Goal: Information Seeking & Learning: Find specific fact

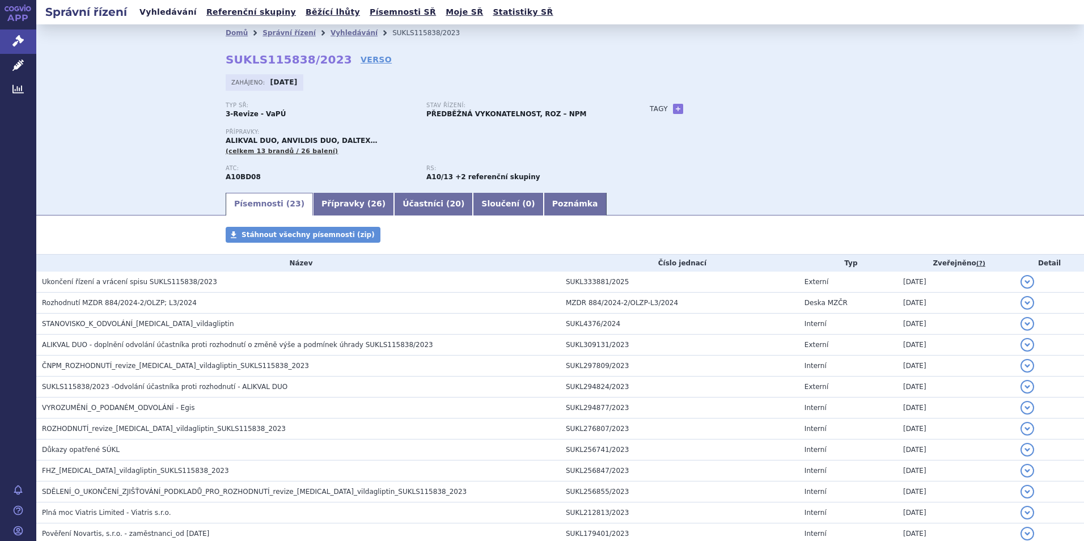
click at [162, 13] on link "Vyhledávání" at bounding box center [168, 12] width 64 height 15
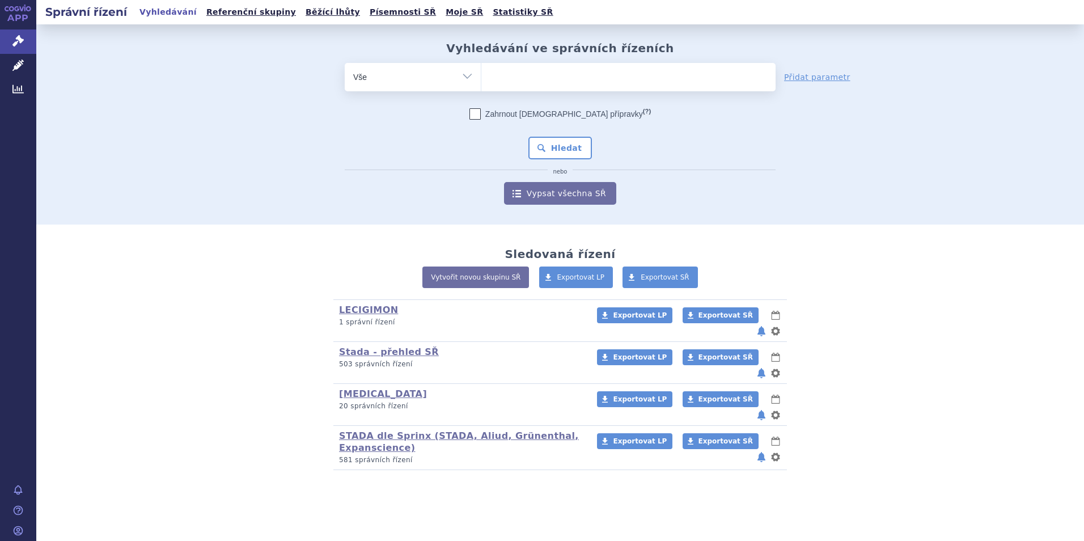
click at [539, 78] on ul at bounding box center [628, 75] width 294 height 24
click at [481, 78] on select at bounding box center [481, 76] width 1 height 28
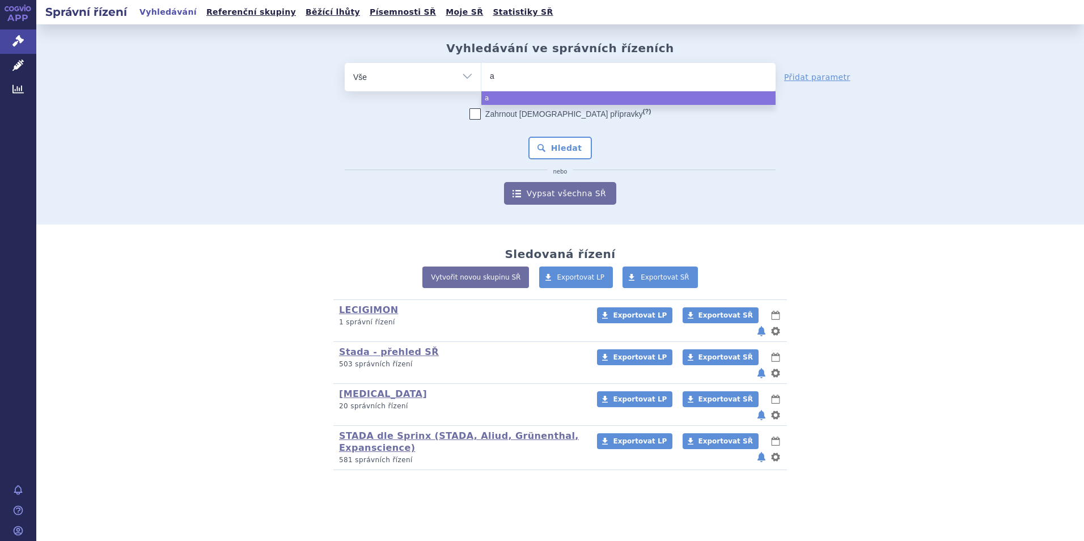
type input "ab"
type input "abo"
type input "abol"
type input "abolap"
type input "abolapar"
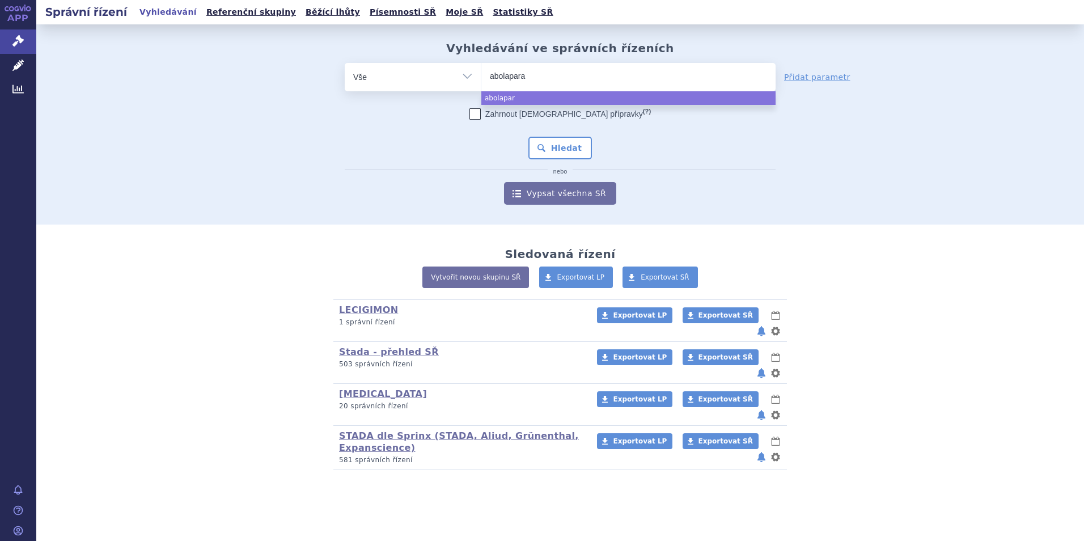
type input "abolaparat"
type input "abolaparati"
type input "abolaparatid"
select select "abolaparatid"
click at [558, 147] on button "Hledat" at bounding box center [560, 148] width 64 height 23
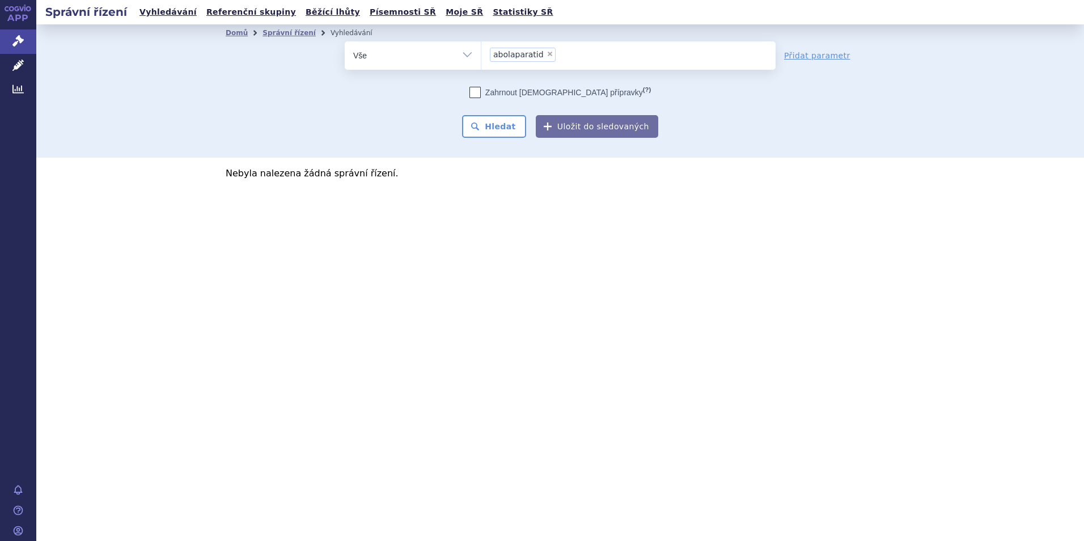
click at [546, 53] on span "×" at bounding box center [549, 53] width 7 height 7
click at [481, 53] on select "abolaparatid" at bounding box center [481, 55] width 1 height 28
select select
click at [159, 10] on link "Vyhledávání" at bounding box center [168, 12] width 64 height 15
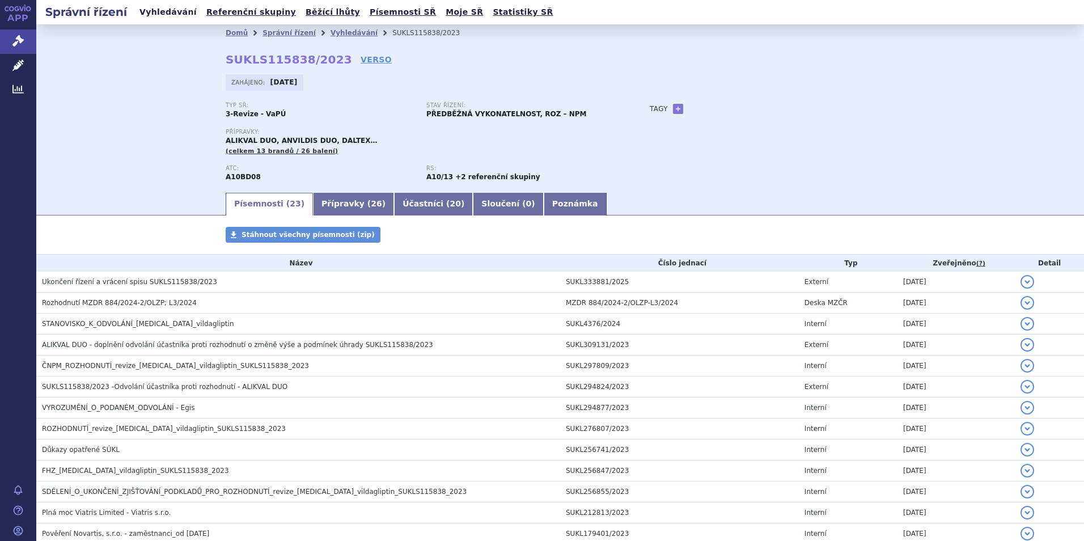
click at [159, 5] on link "Vyhledávání" at bounding box center [168, 12] width 64 height 15
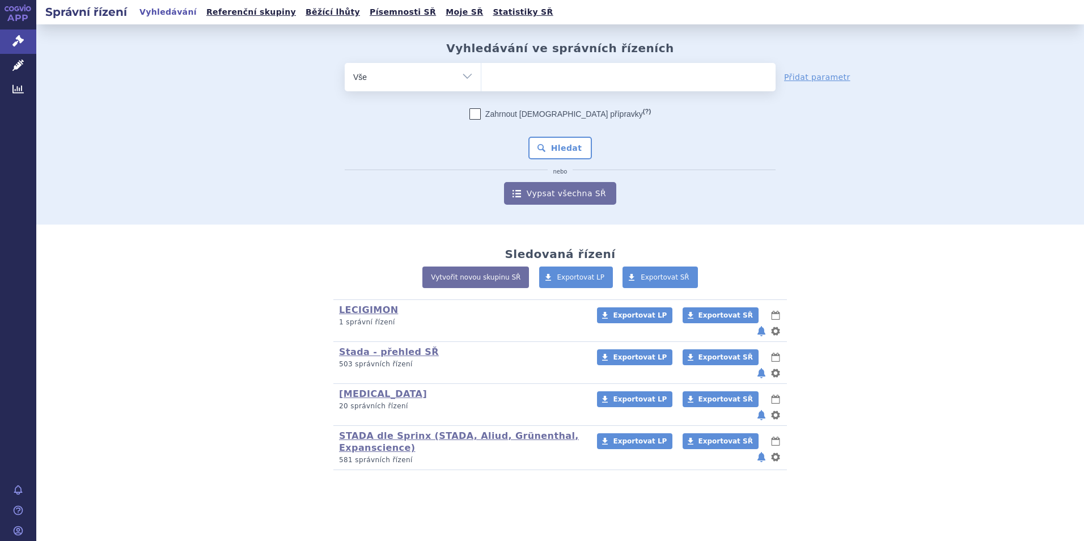
click at [500, 70] on ul at bounding box center [628, 75] width 294 height 24
click at [481, 70] on select at bounding box center [481, 76] width 1 height 28
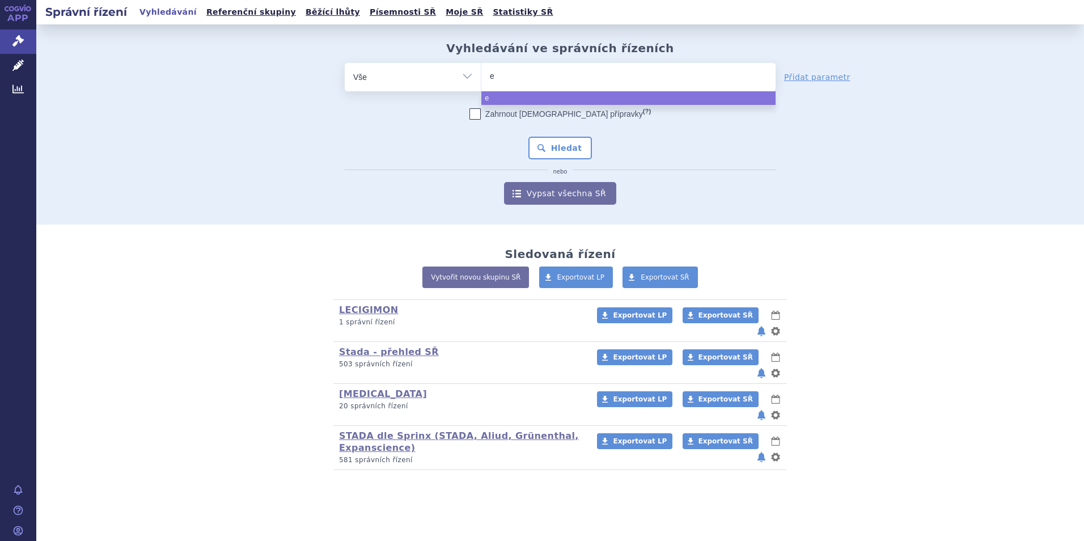
type input "ed"
type input "edox"
type input "edoxa"
type input "edoxaba"
type input "edoxaban"
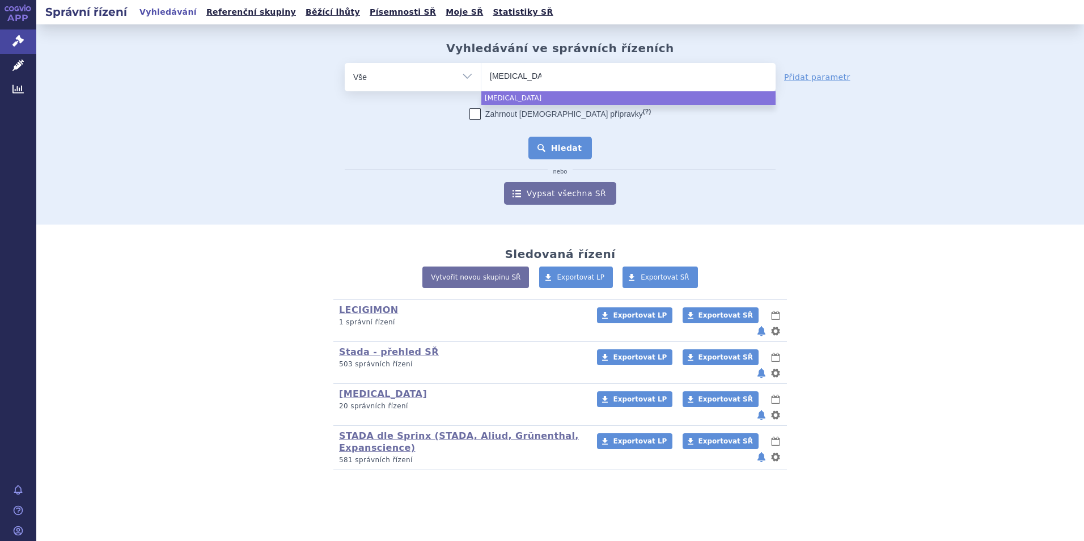
select select "edoxaban"
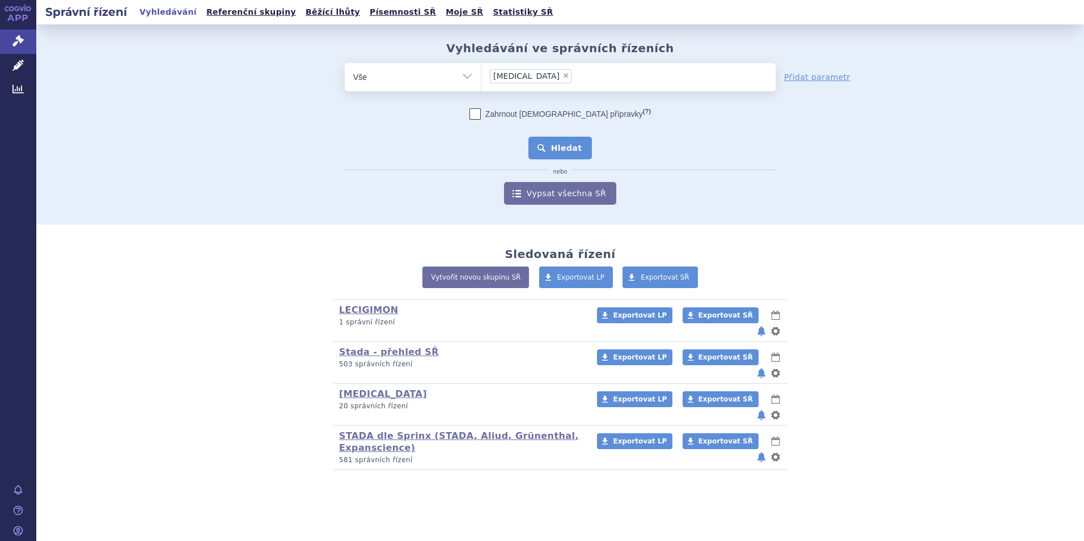
click at [537, 145] on button "Hledat" at bounding box center [560, 148] width 64 height 23
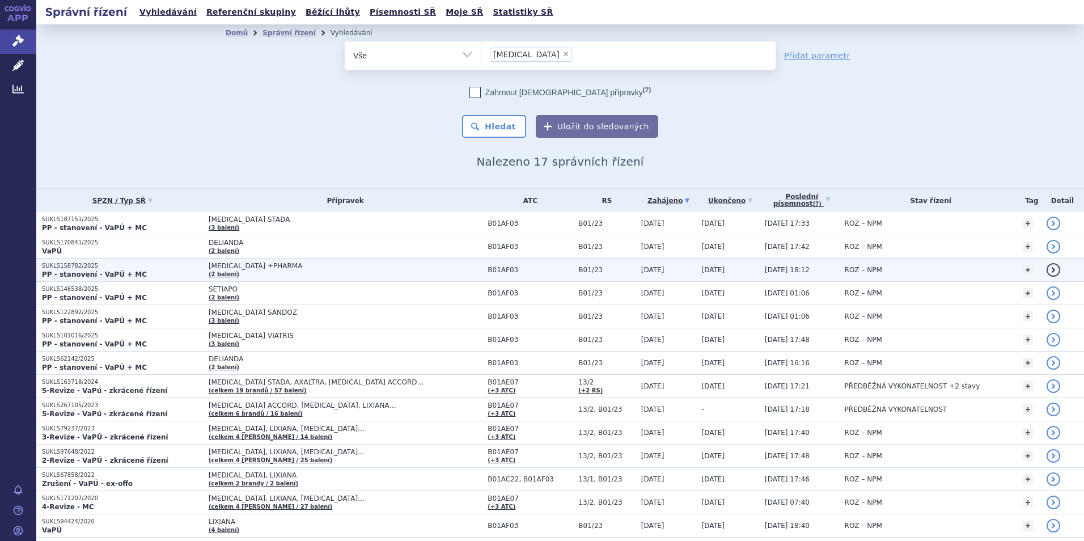
click at [217, 268] on span "EDOXABAN +PHARMA" at bounding box center [345, 266] width 273 height 8
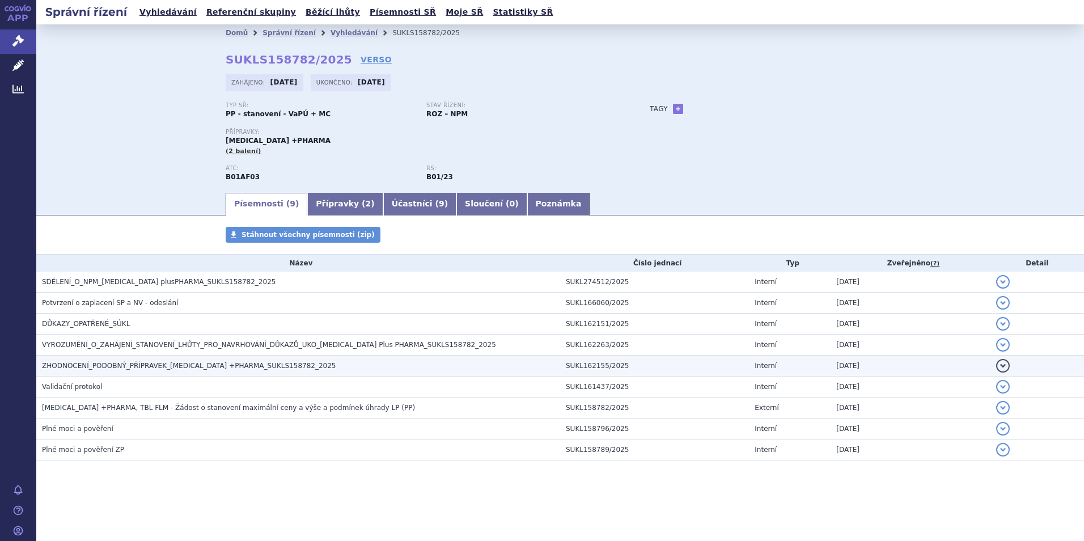
click at [150, 367] on span "ZHODNOCENÍ_PODOBNÝ_PŘÍPRAVEK_[MEDICAL_DATA] +PHARMA_SUKLS158782_2025" at bounding box center [189, 366] width 294 height 8
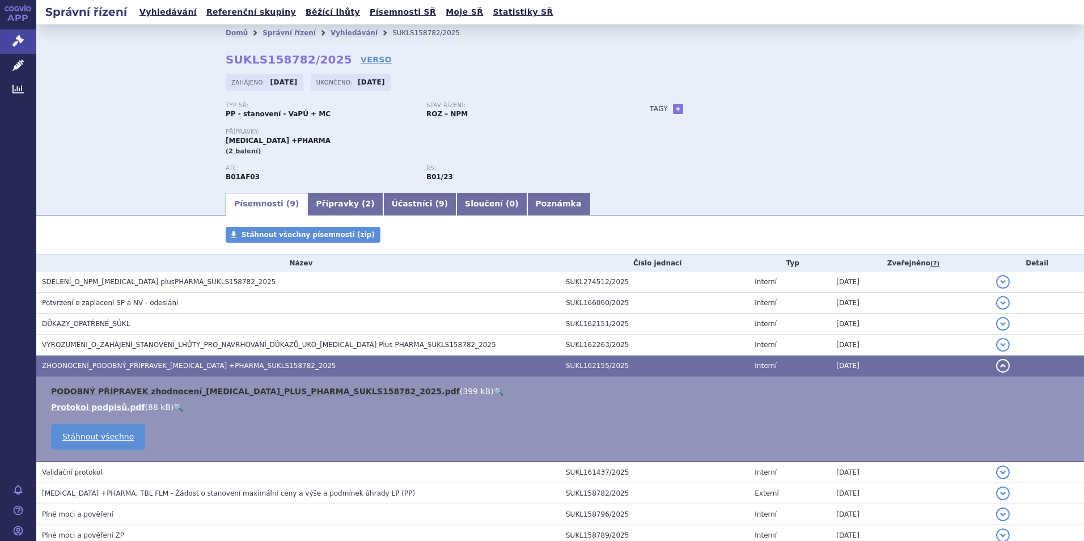
click at [258, 390] on link "PODOBNÝ PŘÍPRAVEK zhodnocení_EDOXABAN_PLUS_PHARMA_SUKLS158782_2025.pdf" at bounding box center [255, 391] width 409 height 9
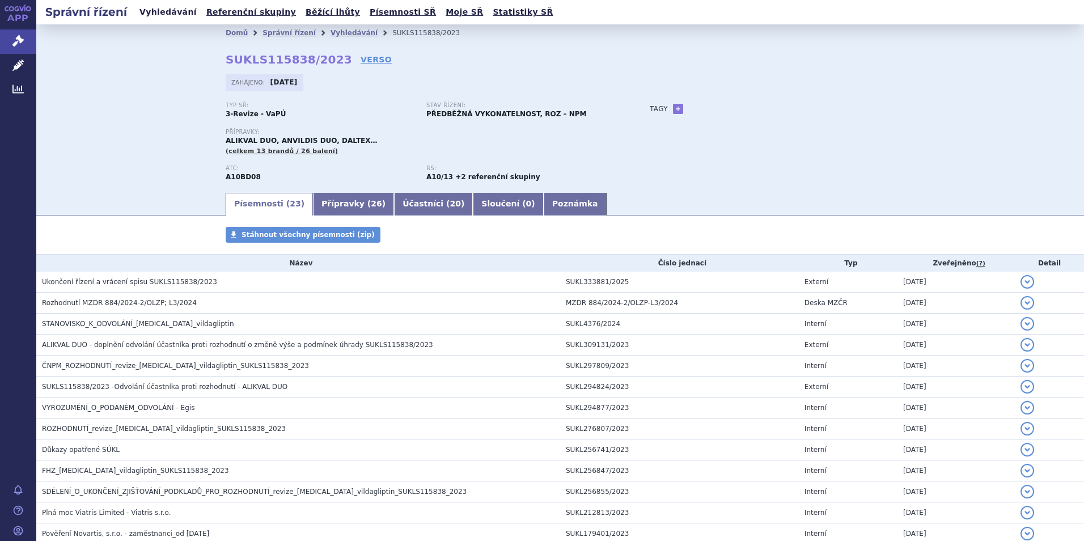
click at [160, 9] on link "Vyhledávání" at bounding box center [168, 12] width 64 height 15
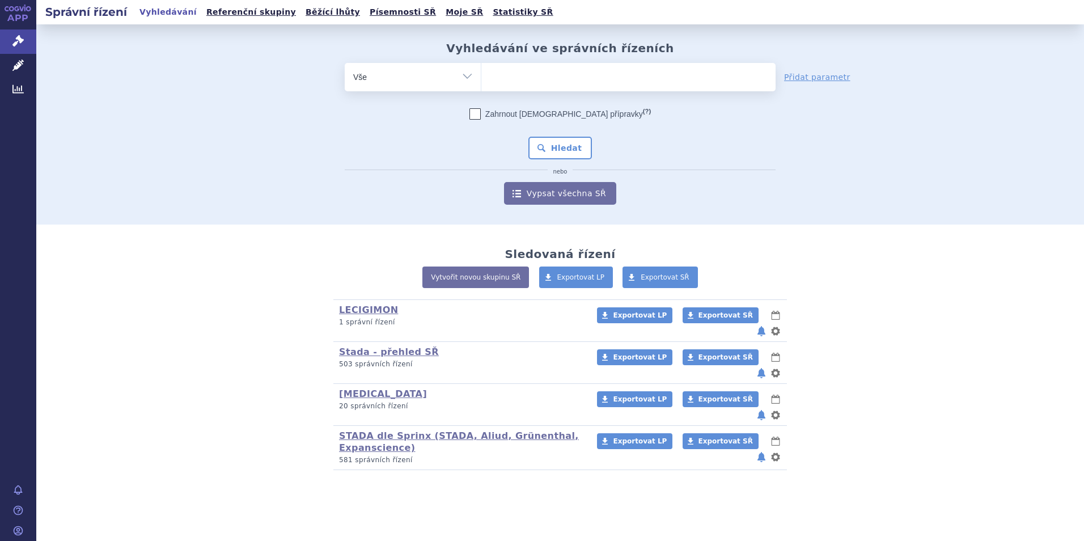
click at [536, 73] on ul at bounding box center [628, 75] width 294 height 24
click at [481, 73] on select at bounding box center [481, 76] width 1 height 28
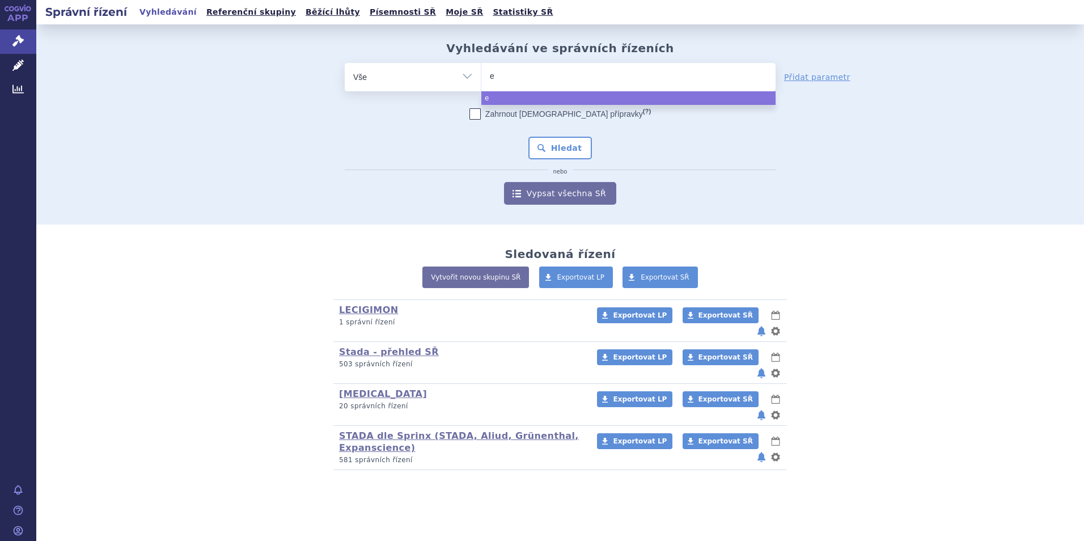
type input "ed"
type input "edox"
type input "edoxab"
type input "[MEDICAL_DATA]"
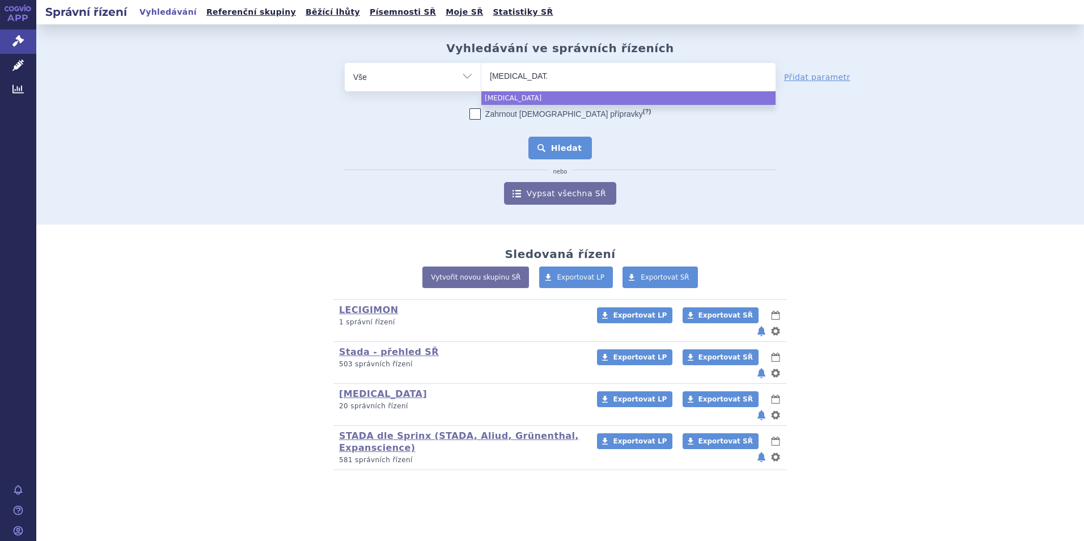
select select "[MEDICAL_DATA]"
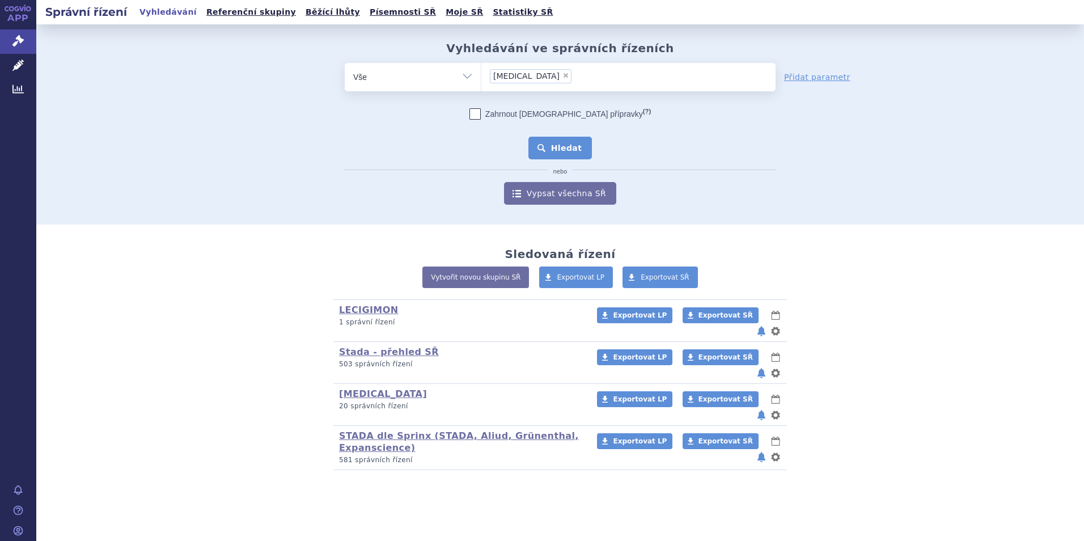
click at [562, 147] on button "Hledat" at bounding box center [560, 148] width 64 height 23
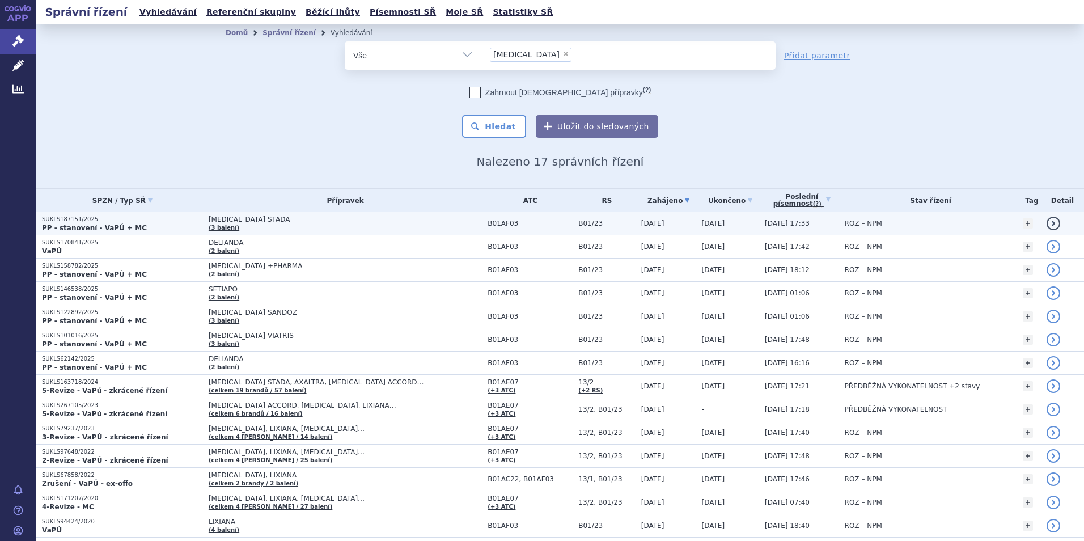
click at [107, 224] on strong "PP - stanovení - VaPÚ + MC" at bounding box center [94, 228] width 105 height 8
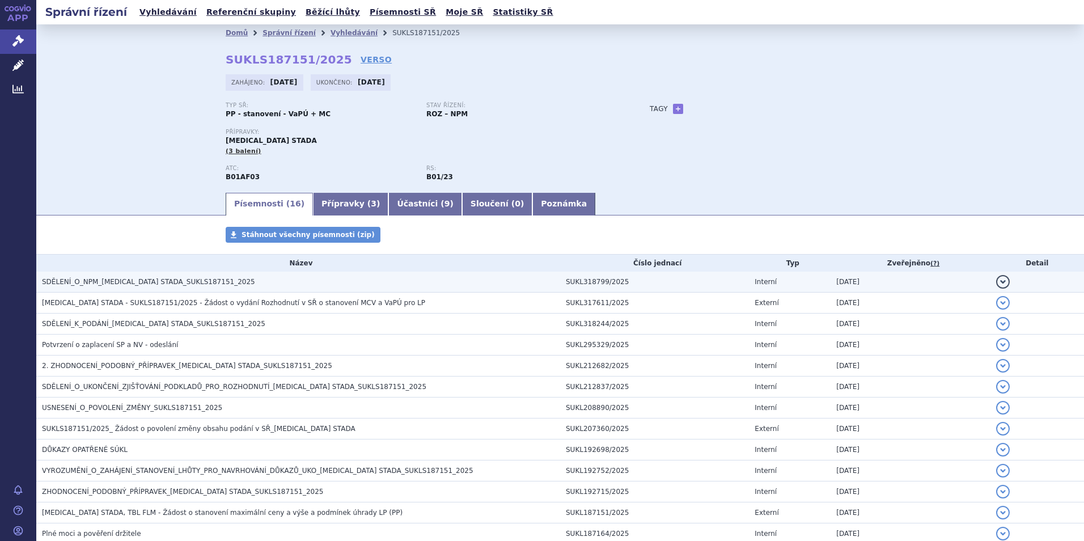
click at [126, 282] on span "SDĚLENÍ_O_NPM_[MEDICAL_DATA] STADA_SUKLS187151_2025" at bounding box center [148, 282] width 213 height 8
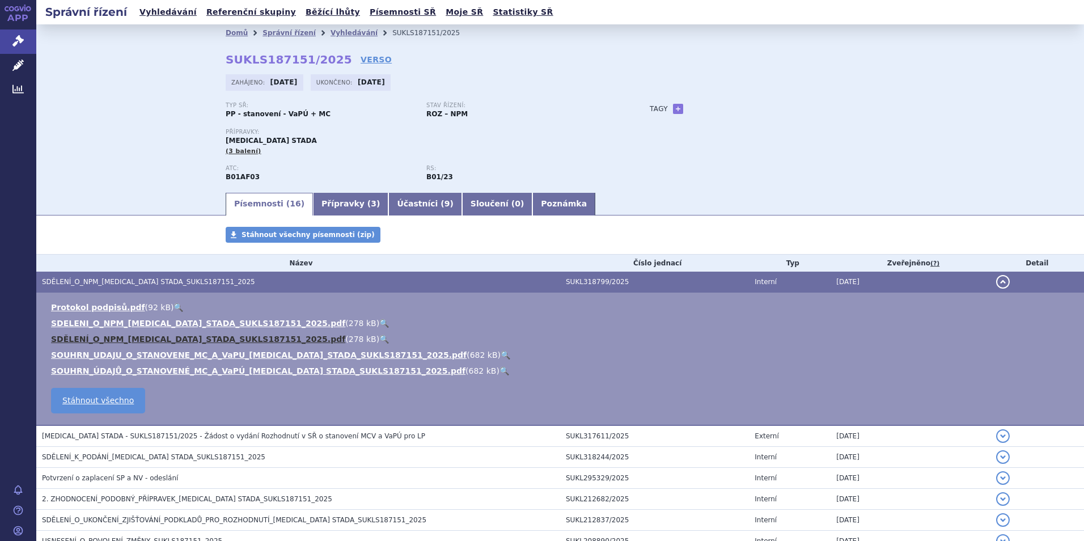
click at [190, 337] on link "SDĚLENÍ_O_NPM_[MEDICAL_DATA]_STADA_SUKLS187151_2025.pdf" at bounding box center [198, 338] width 294 height 9
click at [152, 9] on link "Vyhledávání" at bounding box center [168, 12] width 64 height 15
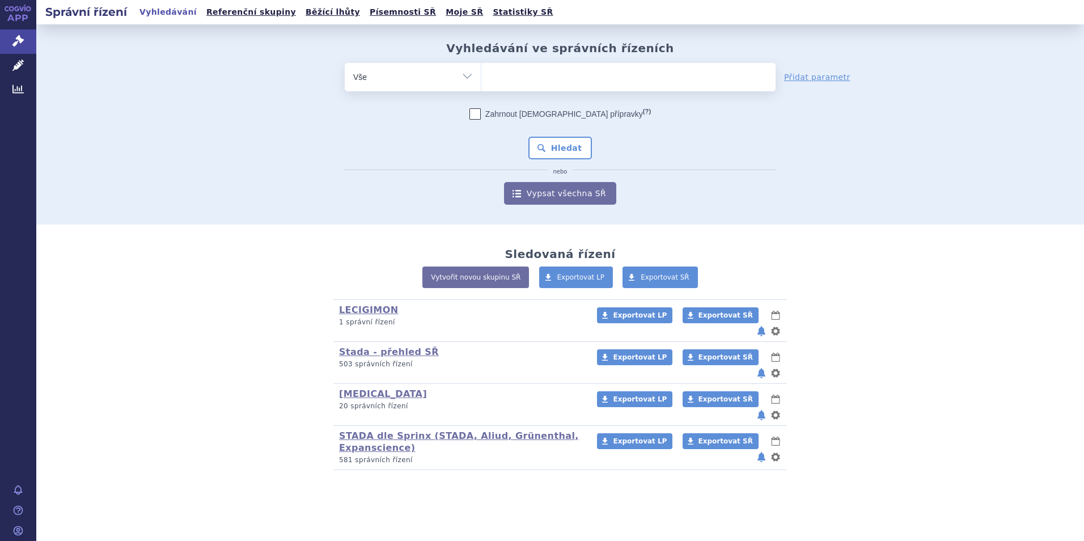
click at [508, 79] on ul at bounding box center [628, 75] width 294 height 24
click at [481, 79] on select at bounding box center [481, 76] width 1 height 28
type input "to"
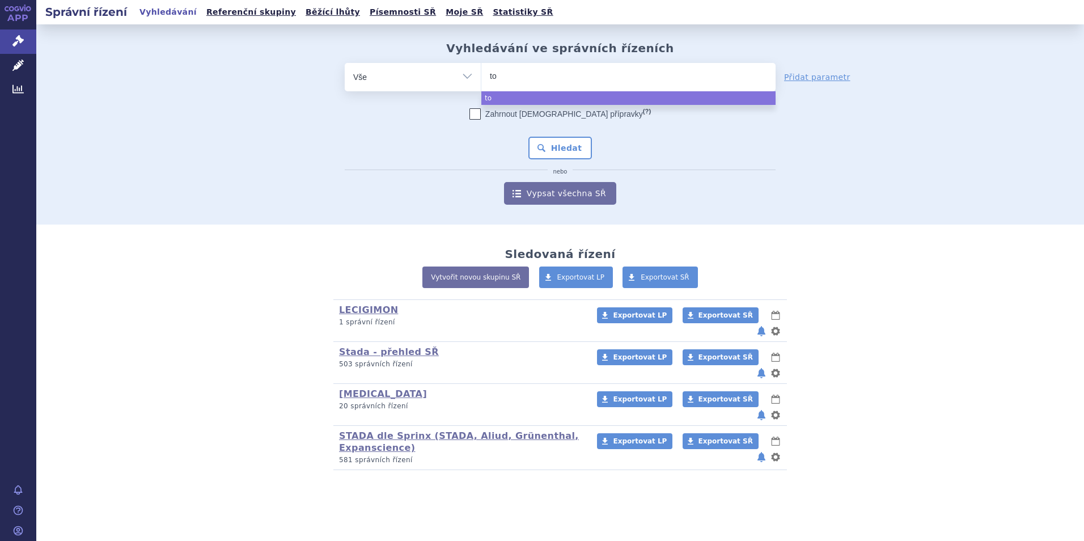
type input "tor"
type input "[DEMOGRAPHIC_DATA]"
type input "torasemi"
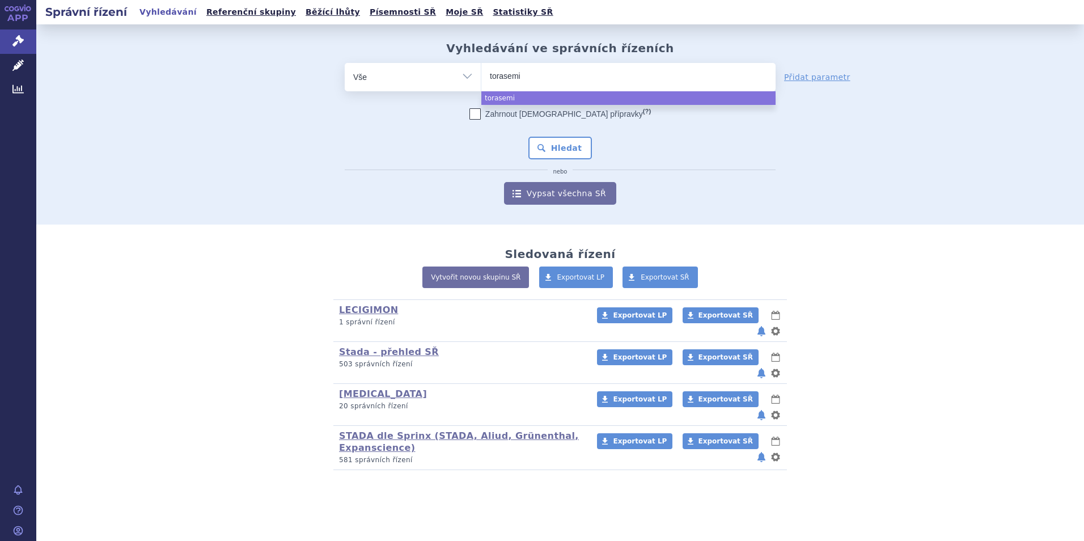
type input "torasemid"
select select "torasemid"
click at [564, 149] on button "Hledat" at bounding box center [560, 148] width 64 height 23
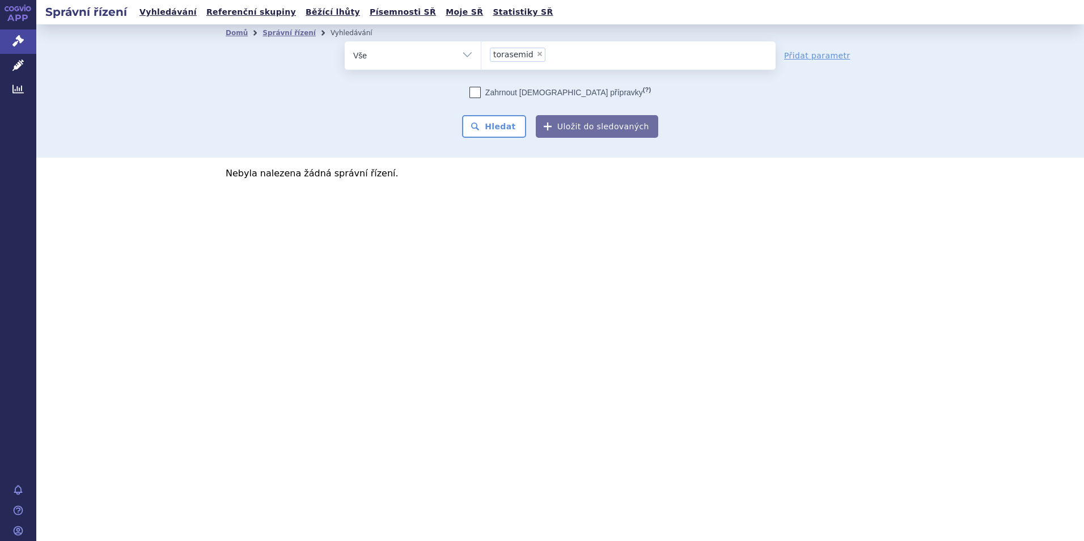
click at [536, 54] on span "×" at bounding box center [539, 53] width 7 height 7
click at [481, 54] on select "torasemid" at bounding box center [481, 55] width 1 height 28
select select
click at [164, 14] on link "Vyhledávání" at bounding box center [168, 12] width 64 height 15
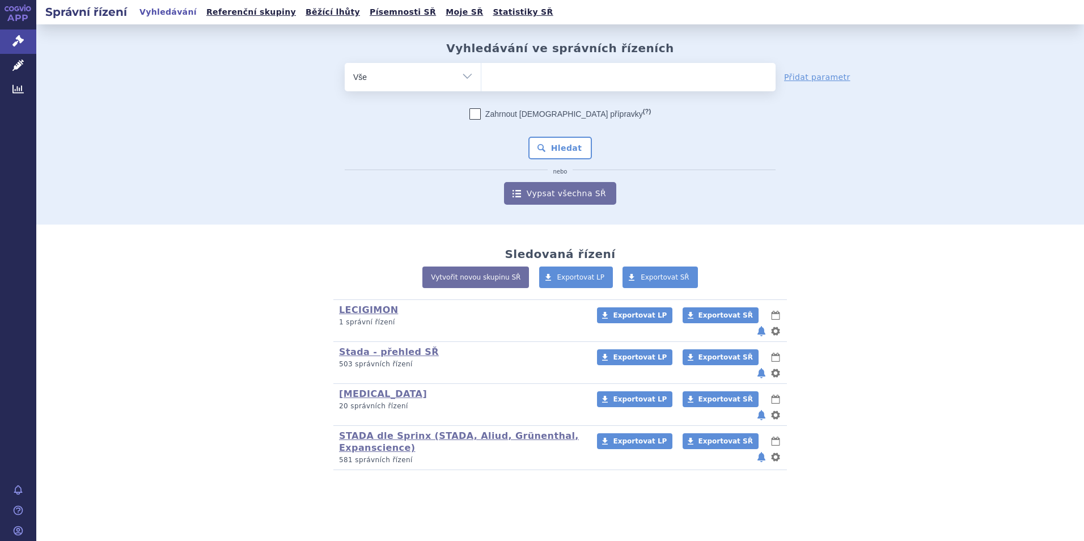
click at [506, 84] on ul at bounding box center [628, 75] width 294 height 24
click at [481, 84] on select at bounding box center [481, 76] width 1 height 28
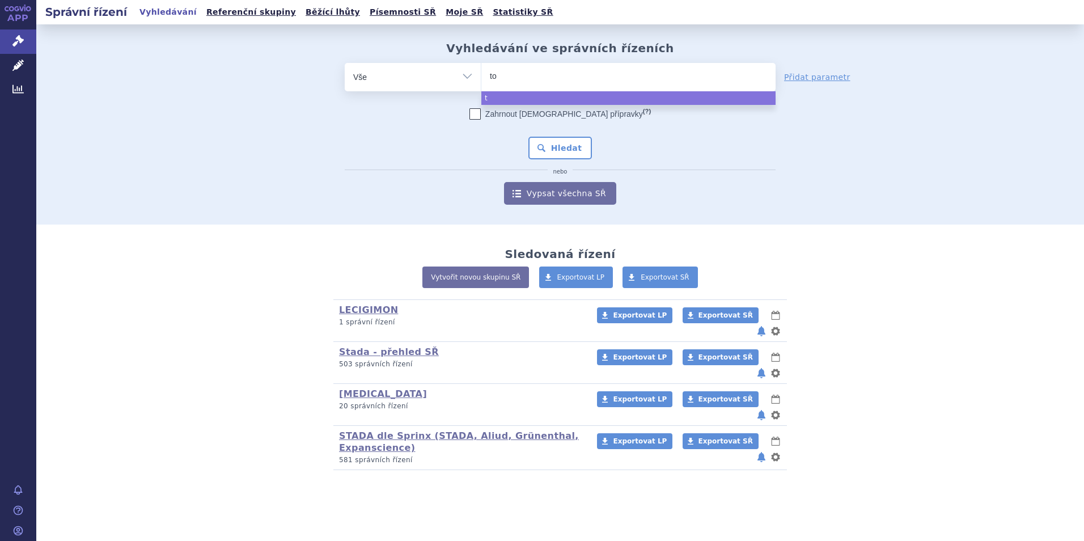
type input "tor"
type input "tora"
type input "toras"
type input "torasem"
type input "torasemid"
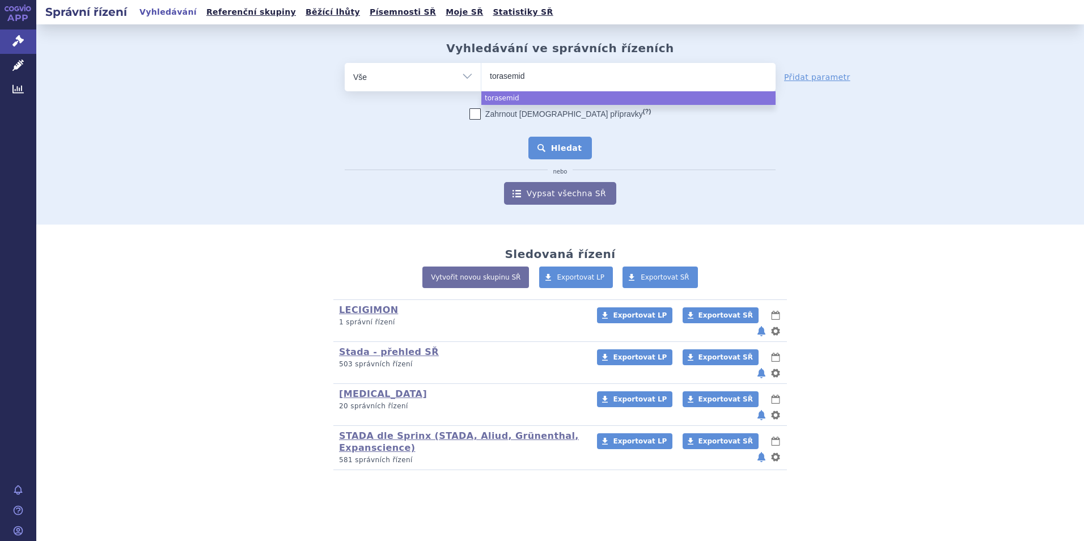
select select "torasemid"
click at [568, 144] on button "Hledat" at bounding box center [560, 148] width 64 height 23
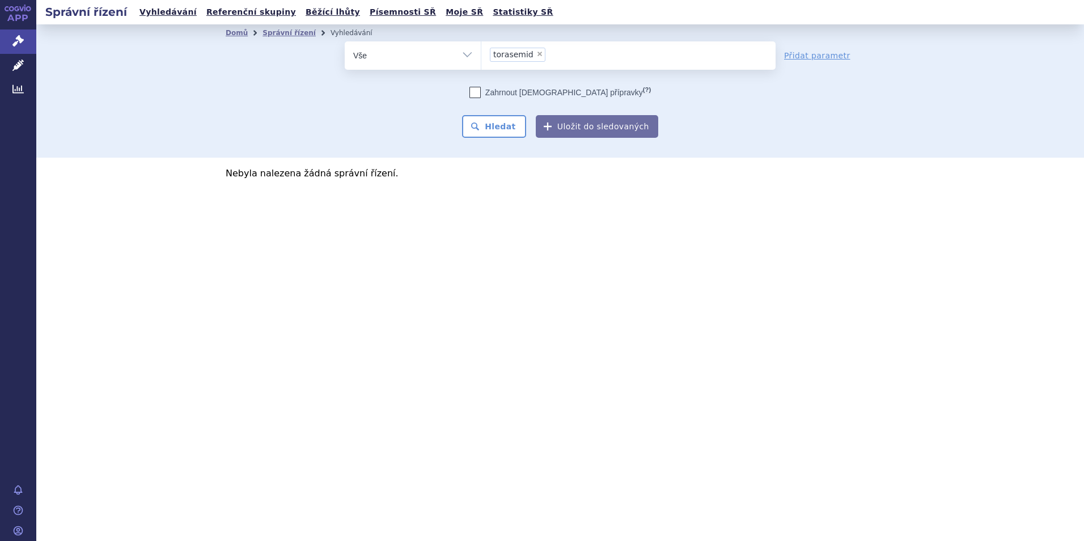
click at [536, 50] on span "×" at bounding box center [539, 53] width 7 height 7
click at [481, 50] on select "torasemid" at bounding box center [481, 55] width 1 height 28
select select
type input "lix"
type input "[DATE]"
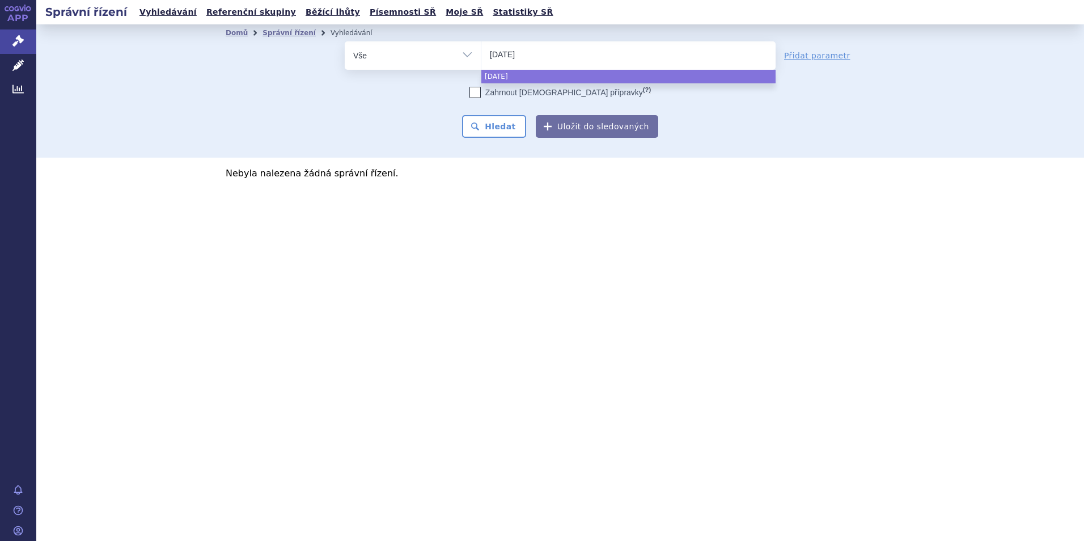
type input "lixian"
type input "lixiana"
select select "lixiana"
click at [517, 124] on button "Hledat" at bounding box center [494, 126] width 64 height 23
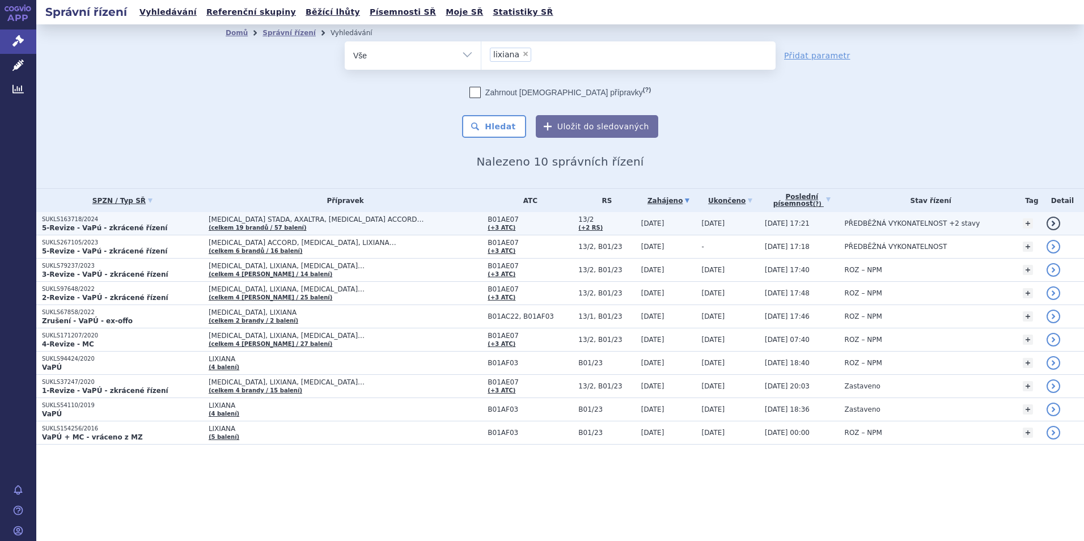
click at [61, 220] on p "SUKLS163718/2024" at bounding box center [122, 219] width 161 height 8
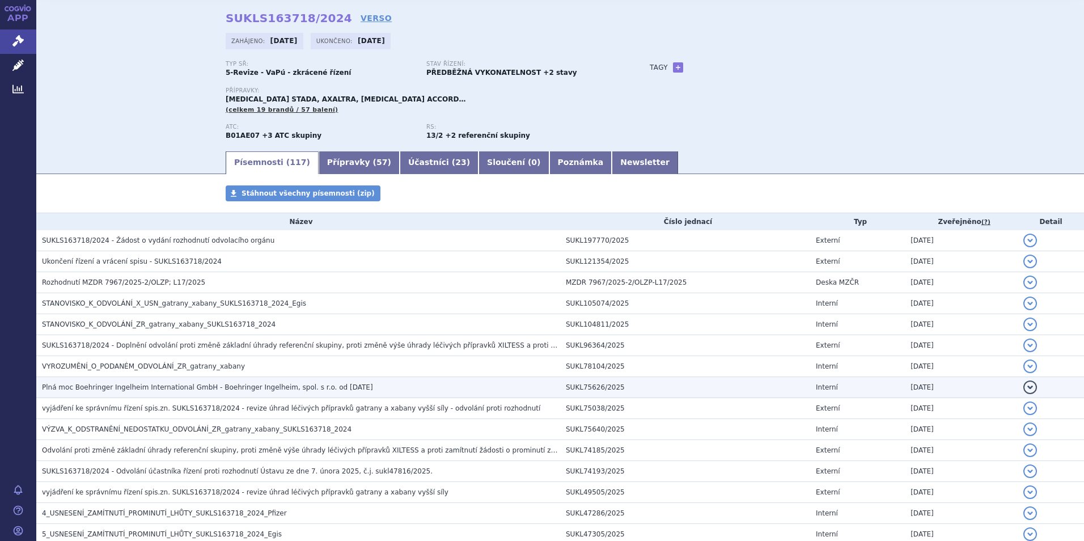
scroll to position [170, 0]
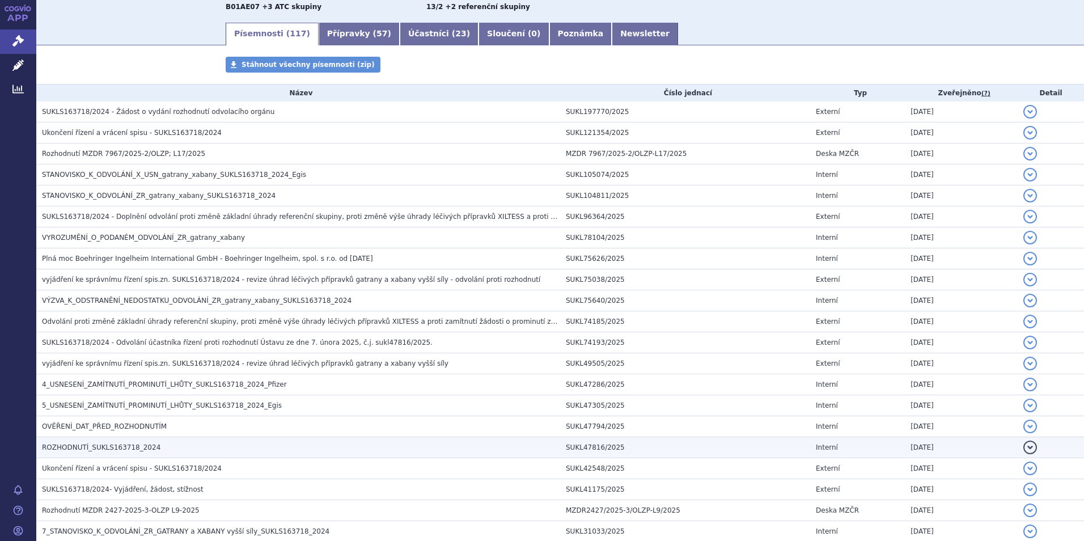
click at [103, 444] on span "ROZHODNUTÍ_SUKLS163718_2024" at bounding box center [101, 447] width 118 height 8
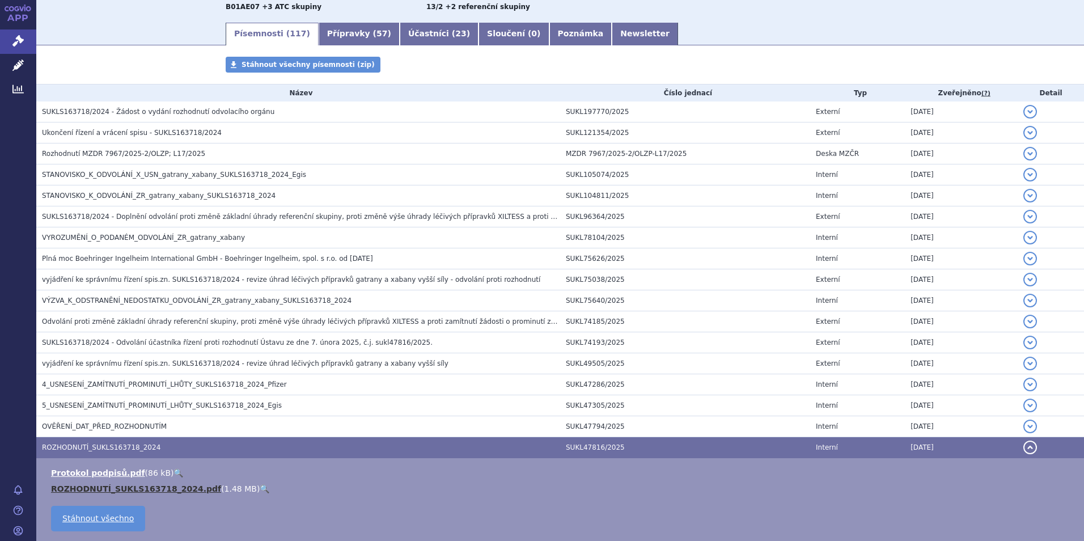
click at [144, 492] on link "ROZHODNUTÍ_SUKLS163718_2024.pdf" at bounding box center [136, 488] width 170 height 9
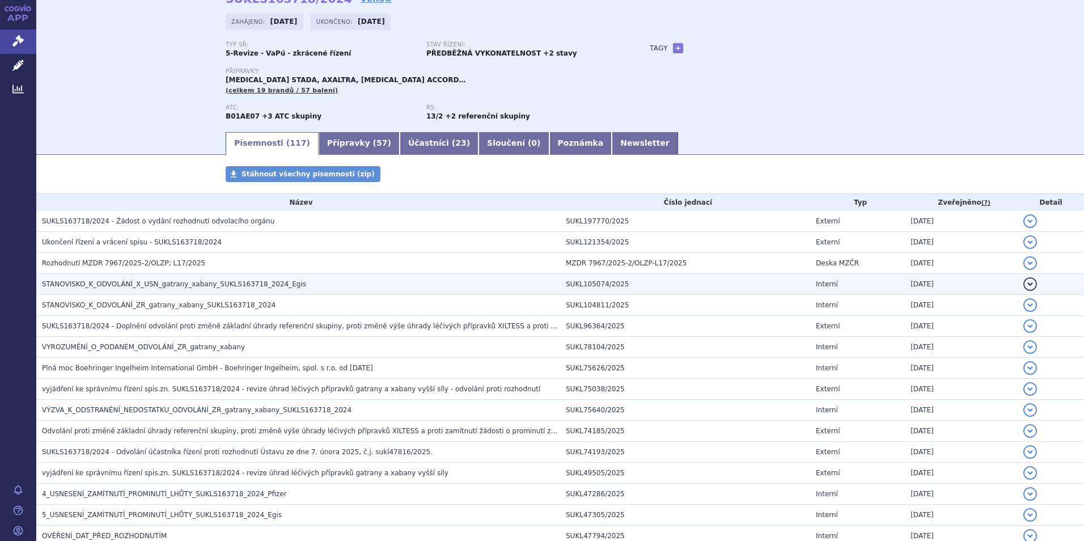
scroll to position [0, 0]
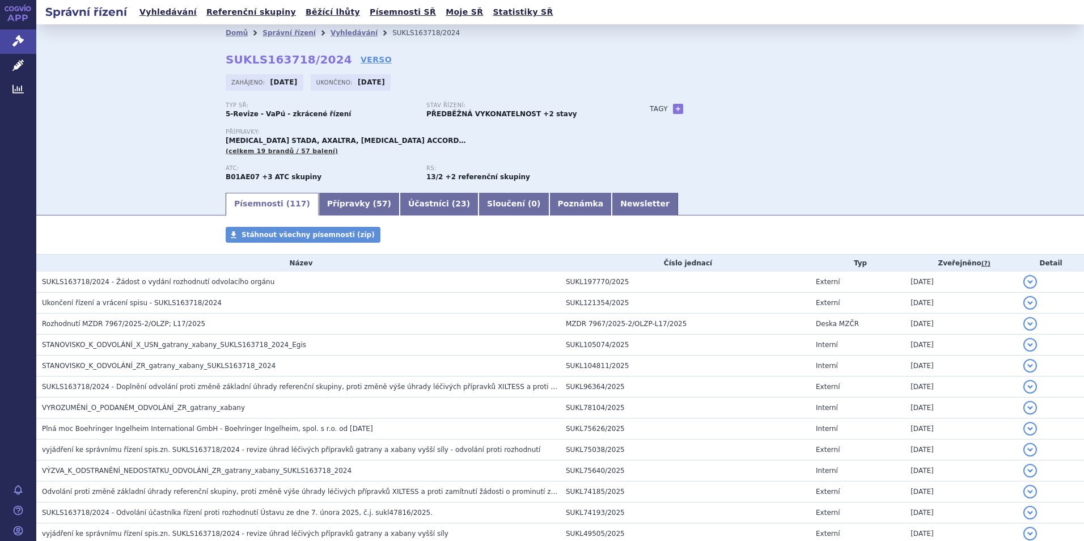
drag, startPoint x: 160, startPoint y: 11, endPoint x: 232, endPoint y: 45, distance: 79.4
click at [160, 11] on link "Vyhledávání" at bounding box center [168, 12] width 64 height 15
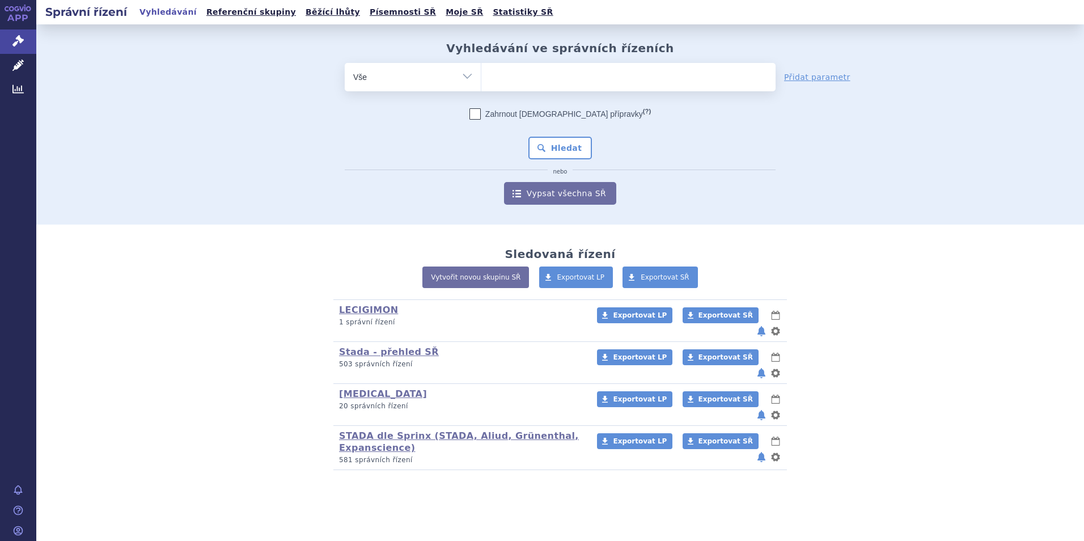
click at [536, 79] on ul at bounding box center [628, 75] width 294 height 24
click at [481, 79] on select at bounding box center [481, 76] width 1 height 28
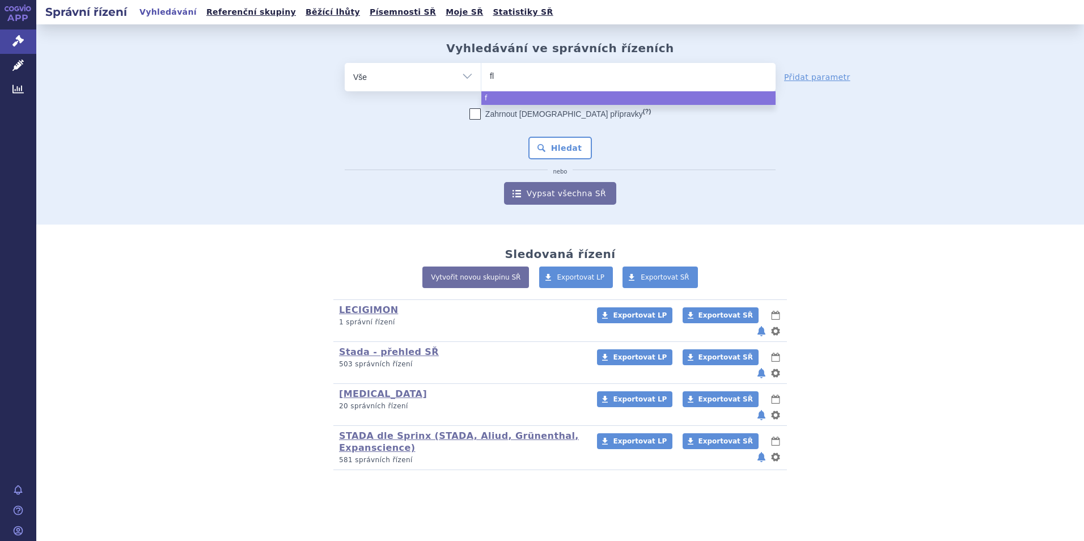
type input "fle"
type input "flexo"
type input "flexov"
type input "flexove"
select select "flexove"
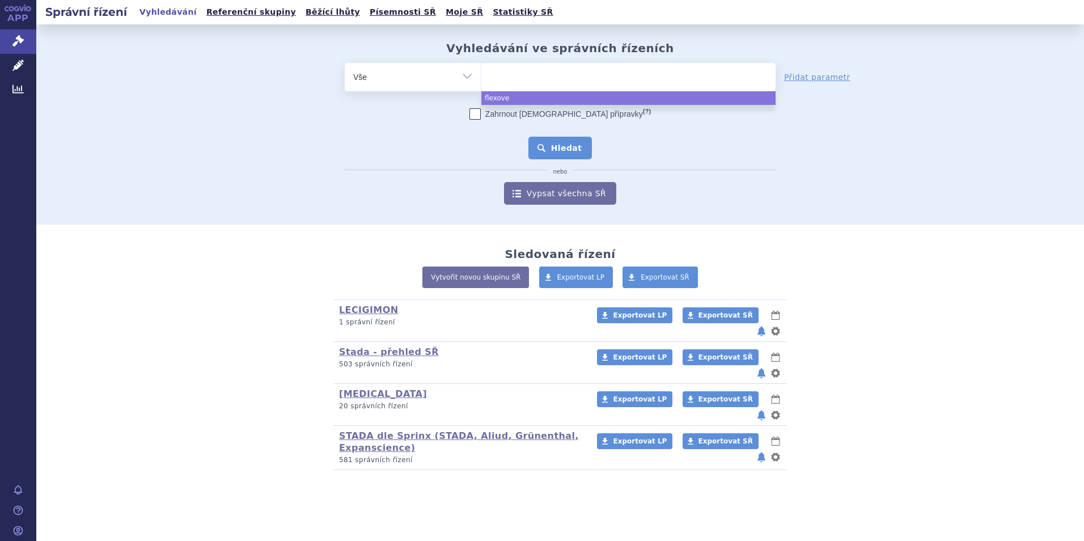
click at [571, 152] on button "Hledat" at bounding box center [560, 148] width 64 height 23
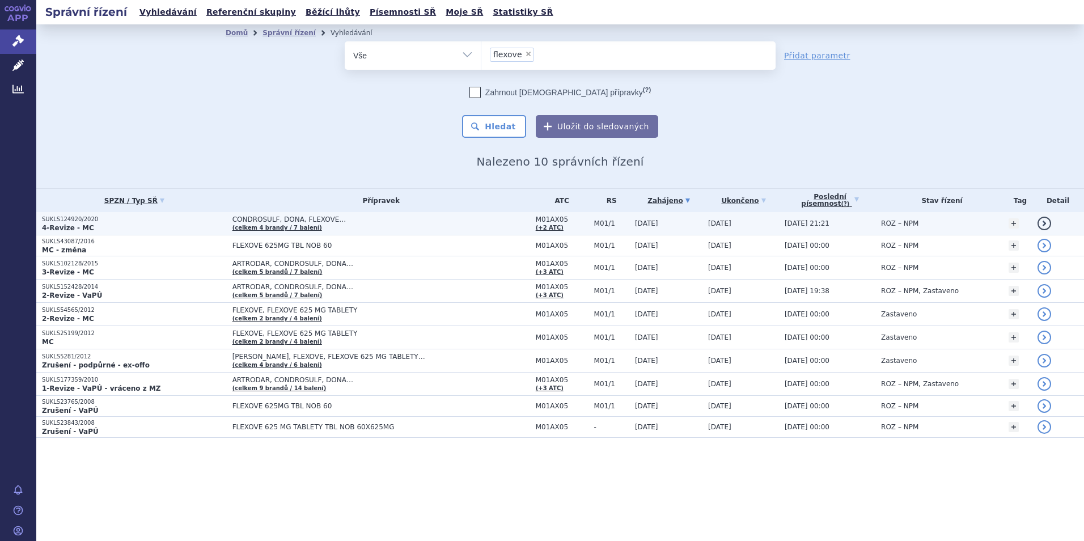
click at [43, 219] on p "SUKLS124920/2020" at bounding box center [134, 219] width 185 height 8
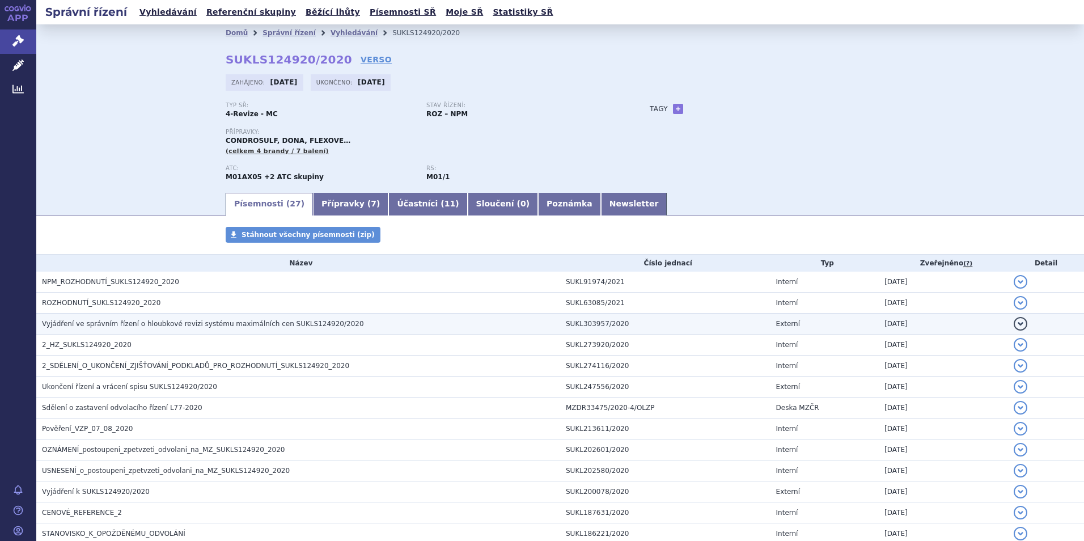
click at [215, 326] on span "Vyjádření ve správním řízení o hloubkové revizi systému maximálních cen SUKLS12…" at bounding box center [203, 324] width 322 height 8
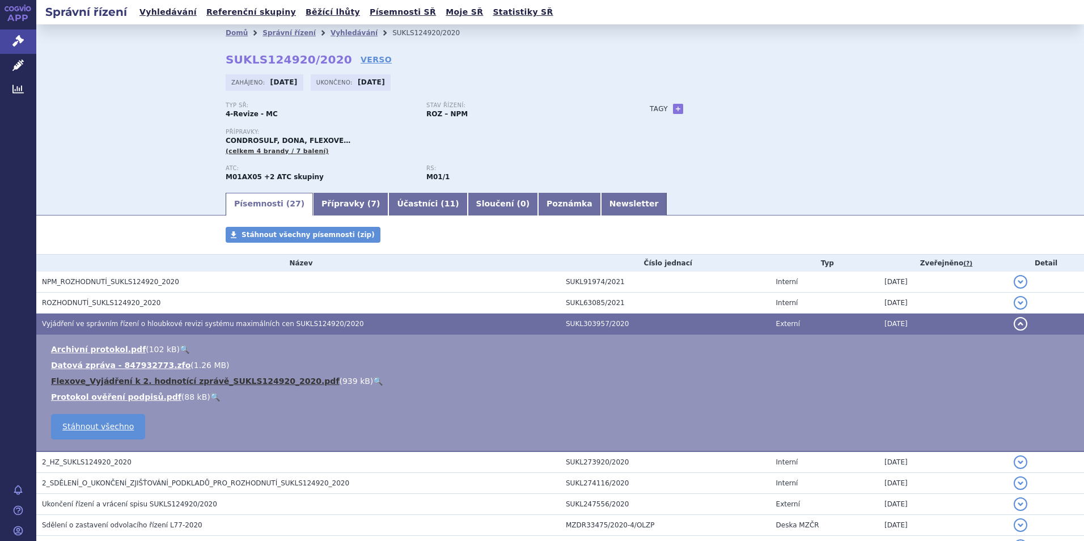
click at [199, 380] on link "Flexove_Vyjádření k 2. hodnotící zprávě_SUKLS124920_2020.pdf" at bounding box center [195, 380] width 288 height 9
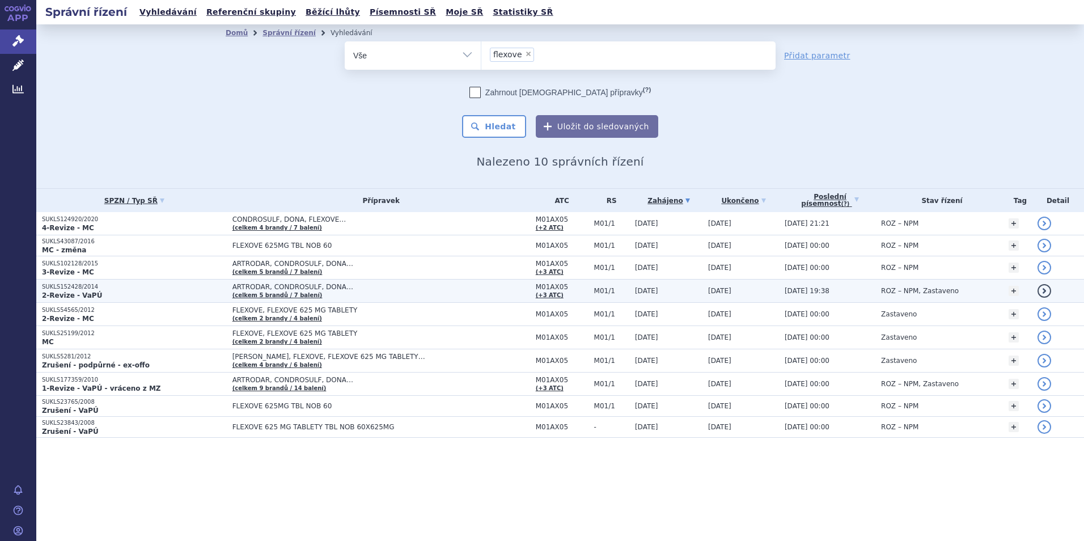
click at [278, 291] on span "ARTRODAR, CONDROSULF, [PERSON_NAME]… (celkem 5 brandů / 7 balení)" at bounding box center [381, 291] width 298 height 16
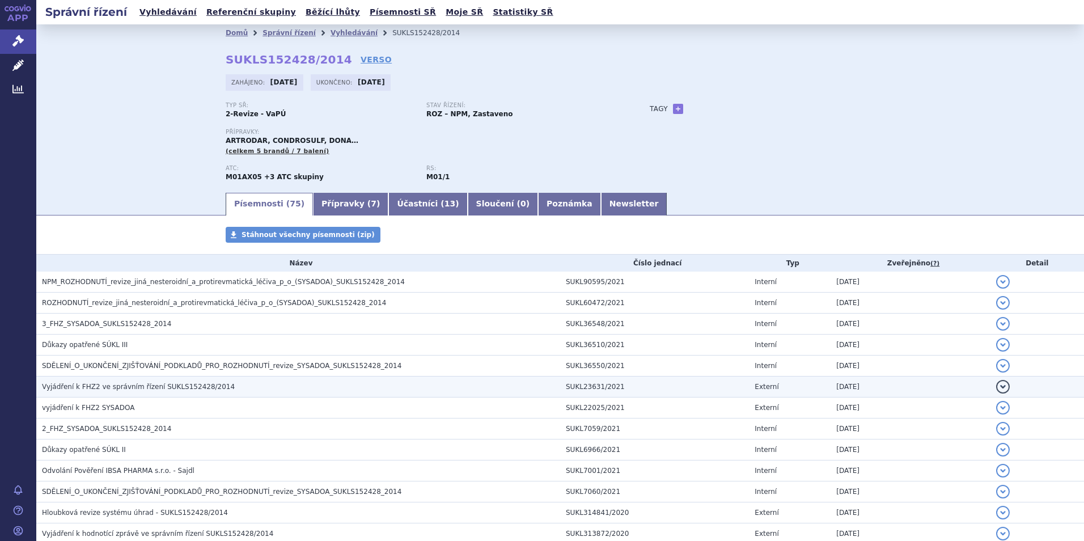
click at [122, 384] on span "Vyjádření k FHZ2 ve správním řízení SUKLS152428/2014" at bounding box center [138, 387] width 193 height 8
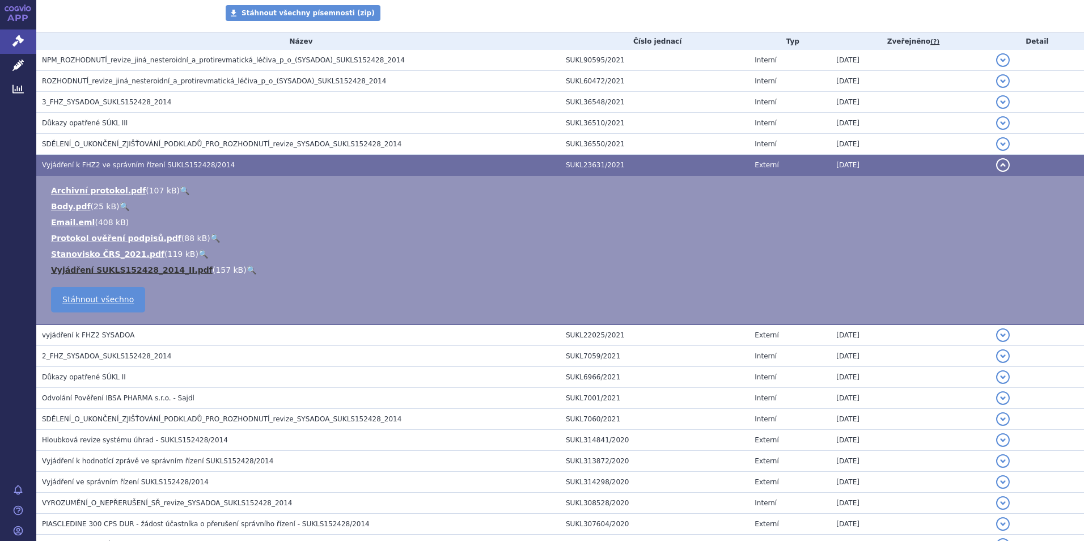
scroll to position [227, 0]
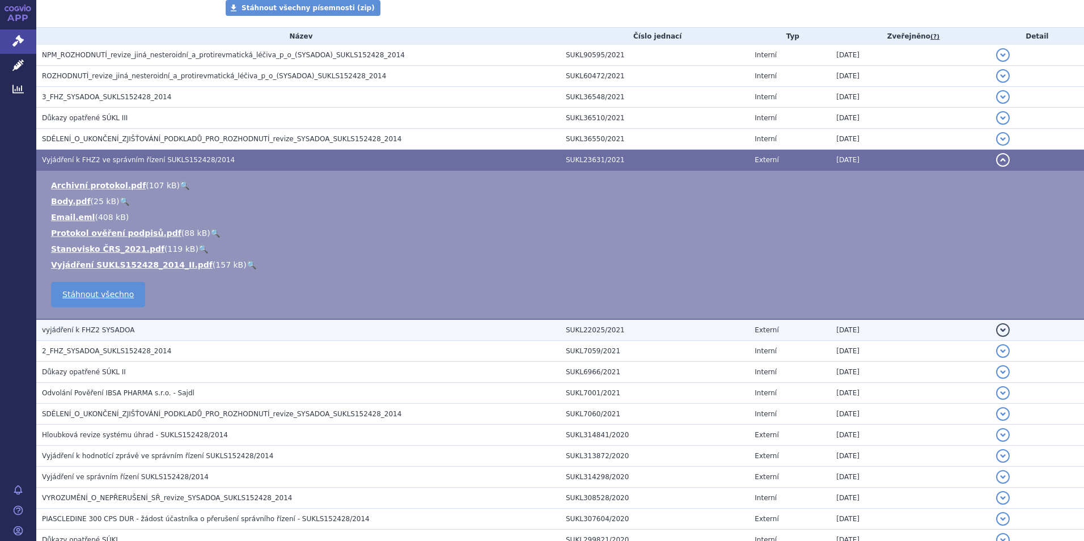
click at [97, 327] on span "vyjádření k FHZ2 SYSADOA" at bounding box center [88, 330] width 92 height 8
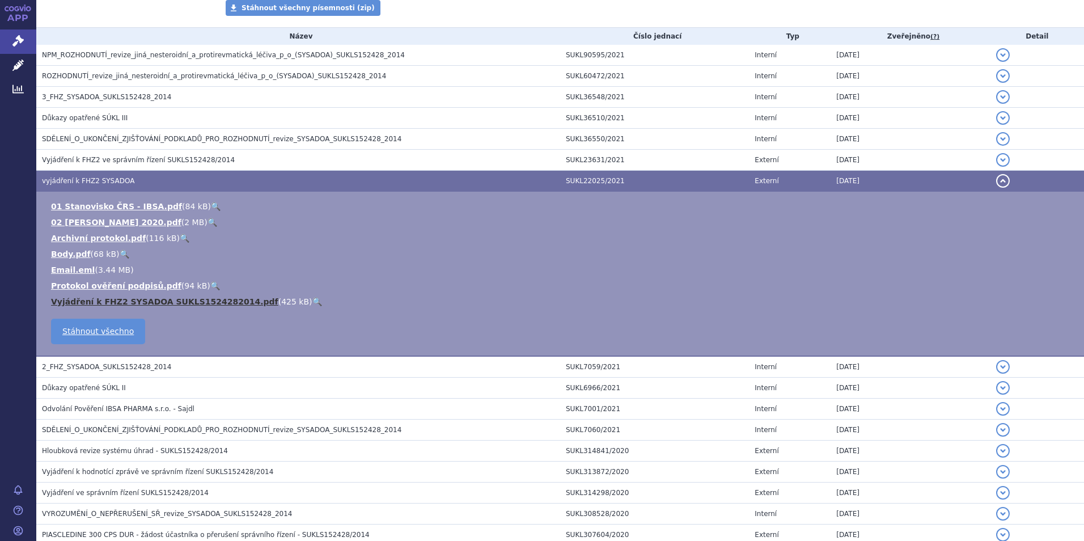
click at [170, 302] on link "Vyjádření k FHZ2 SYSADOA SUKLS1524282014.pdf" at bounding box center [164, 301] width 227 height 9
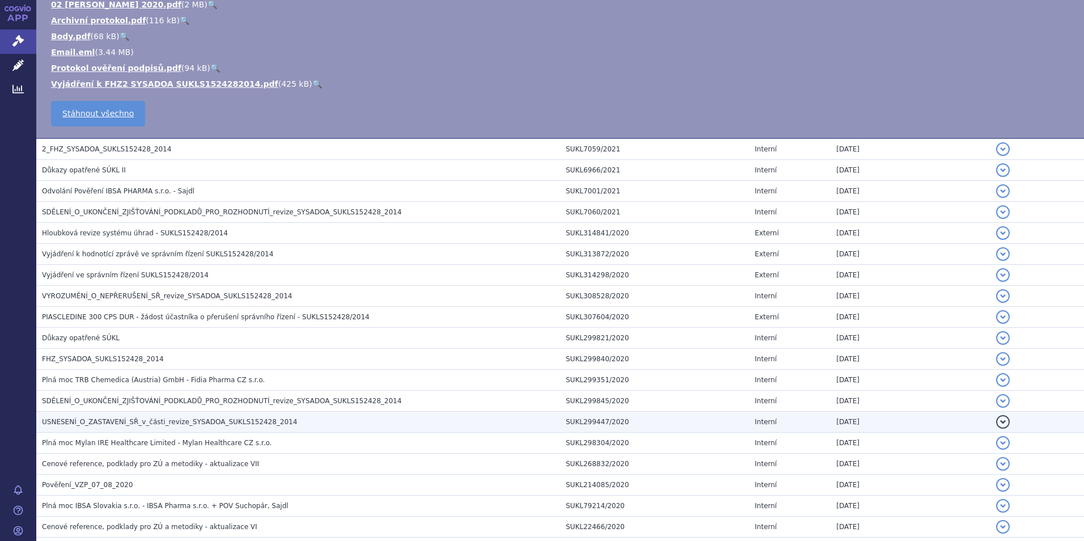
scroll to position [453, 0]
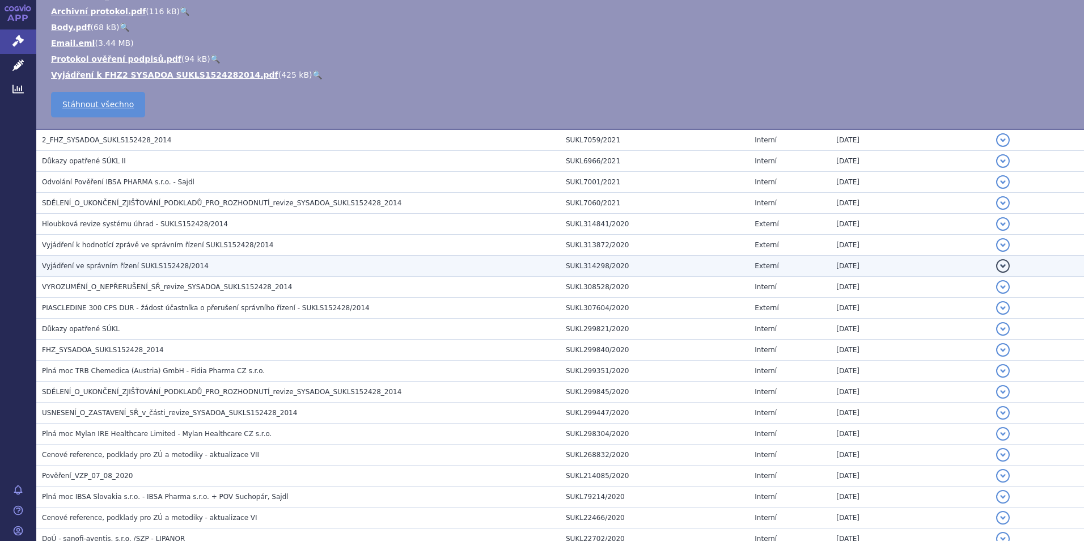
click at [97, 266] on span "Vyjádření ve správním řízení SUKLS152428/2014" at bounding box center [125, 266] width 167 height 8
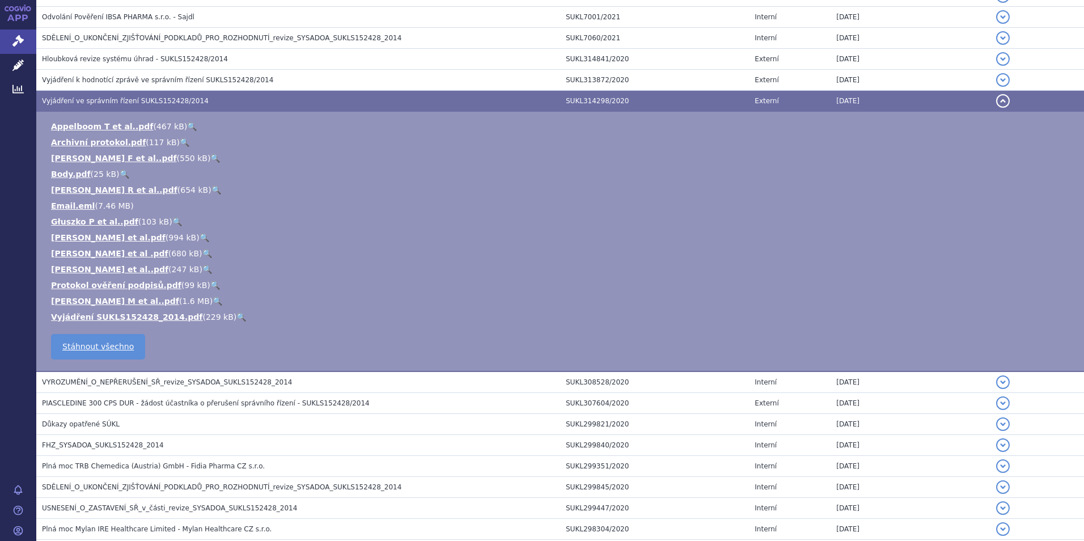
scroll to position [289, 0]
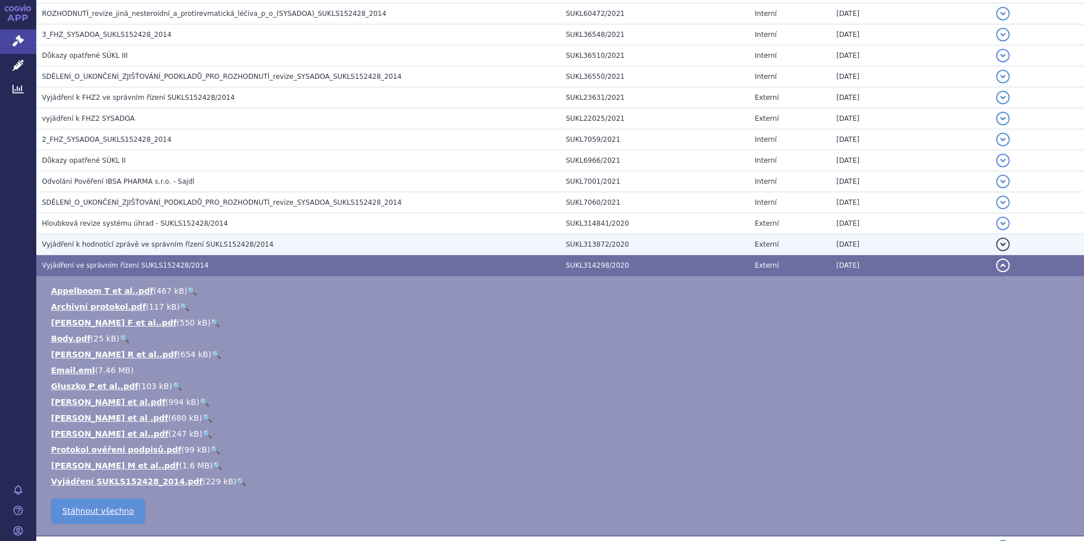
click at [103, 243] on span "Vyjádření k hodnotící zprávě ve správním řízení SUKLS152428/2014" at bounding box center [157, 244] width 231 height 8
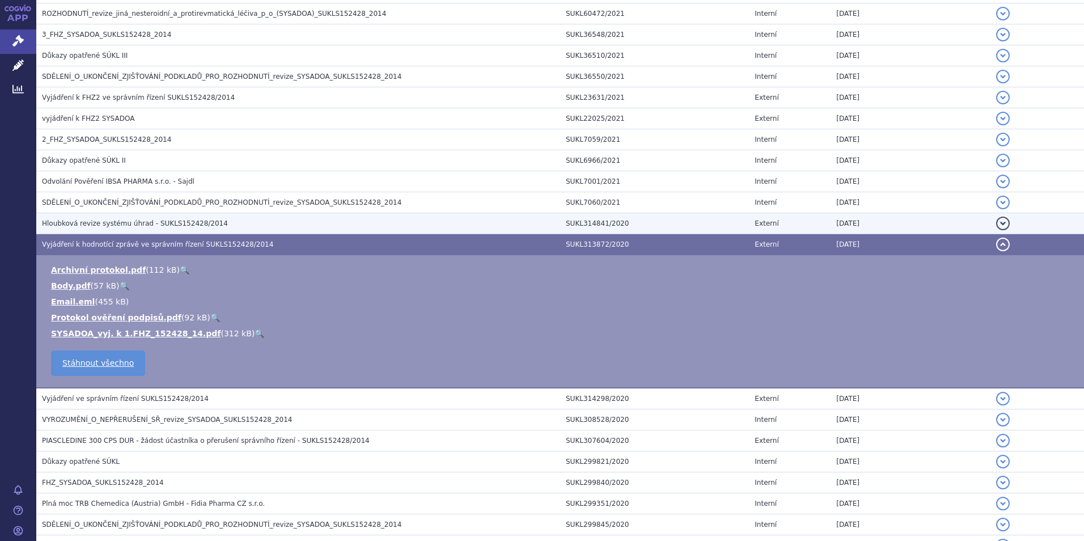
click at [103, 221] on span "Hloubková revize systému úhrad - SUKLS152428/2014" at bounding box center [135, 223] width 186 height 8
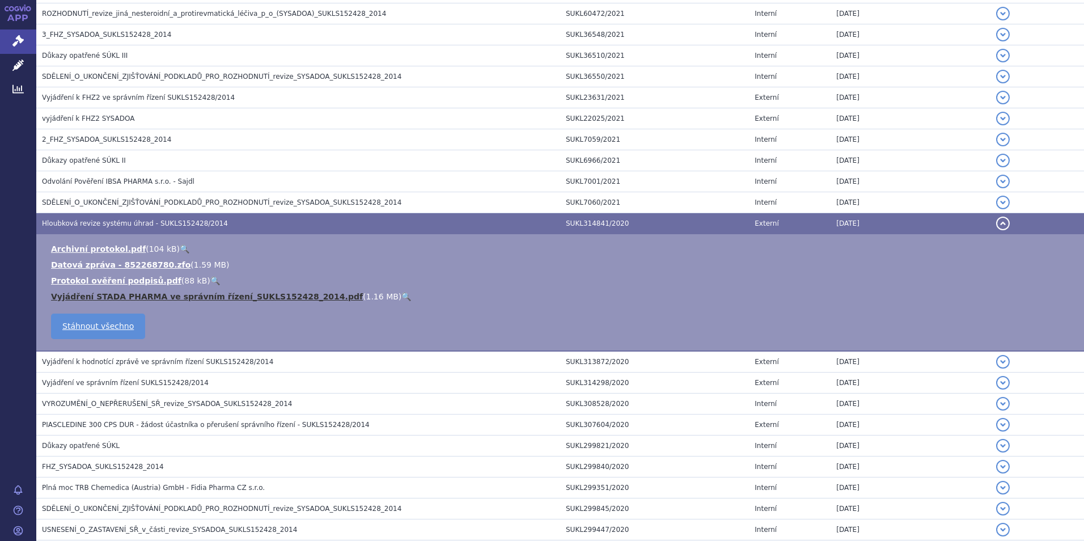
click at [273, 296] on link "Vyjádření STADA PHARMA ve správním řízení_SUKLS152428_2014.pdf" at bounding box center [207, 296] width 312 height 9
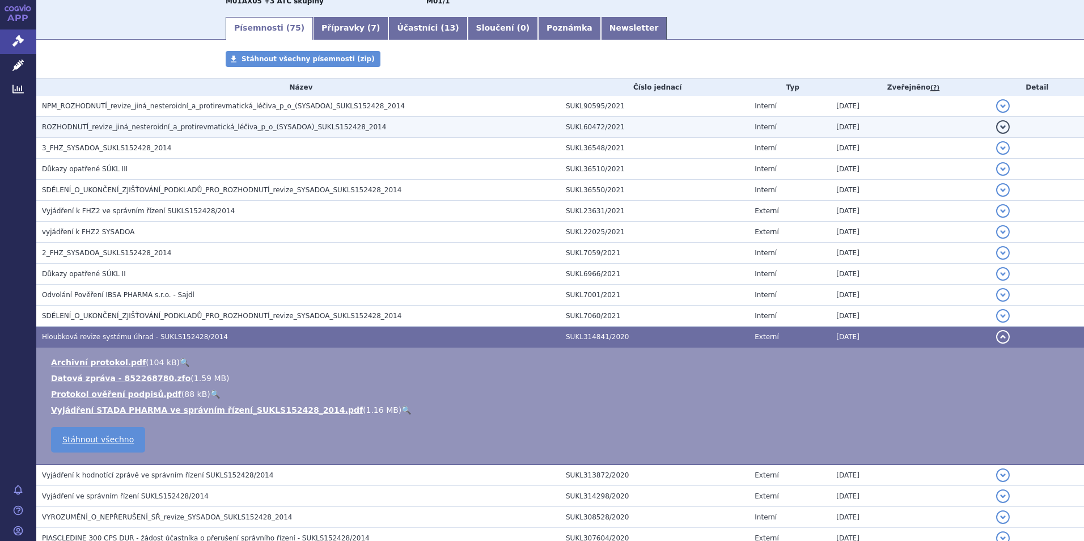
click at [86, 123] on span "ROZHODNUTÍ_revize_jiná_nesteroidní_a_protirevmatická_léčiva_p_o_(SYSADOA)_SUKLS…" at bounding box center [214, 127] width 344 height 8
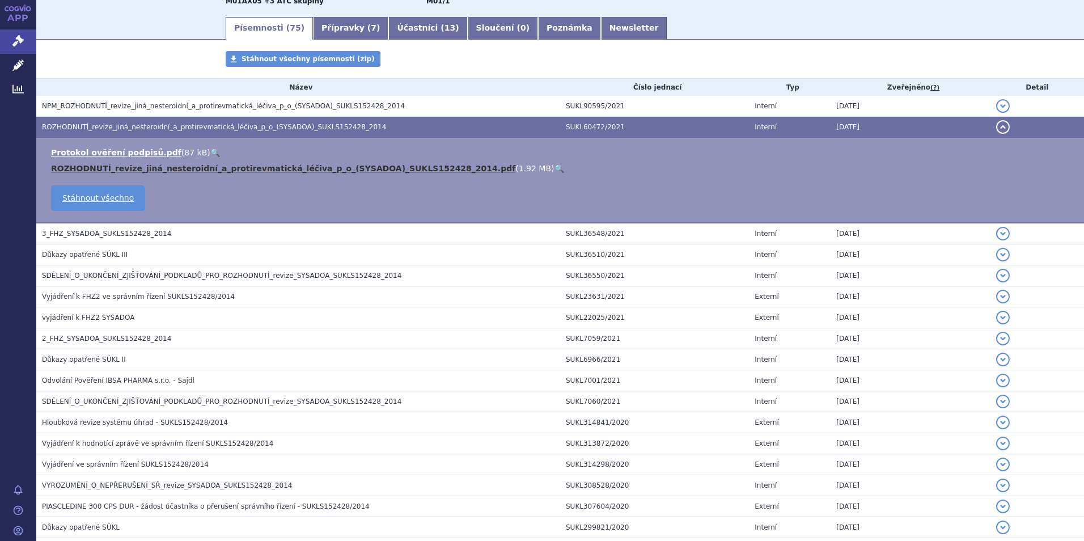
click at [224, 164] on link "ROZHODNUTÍ_revize_jiná_nesteroidní_a_protirevmatická_léčiva_p_o_(SYSADOA)_SUKLS…" at bounding box center [283, 168] width 464 height 9
